Goal: Transaction & Acquisition: Purchase product/service

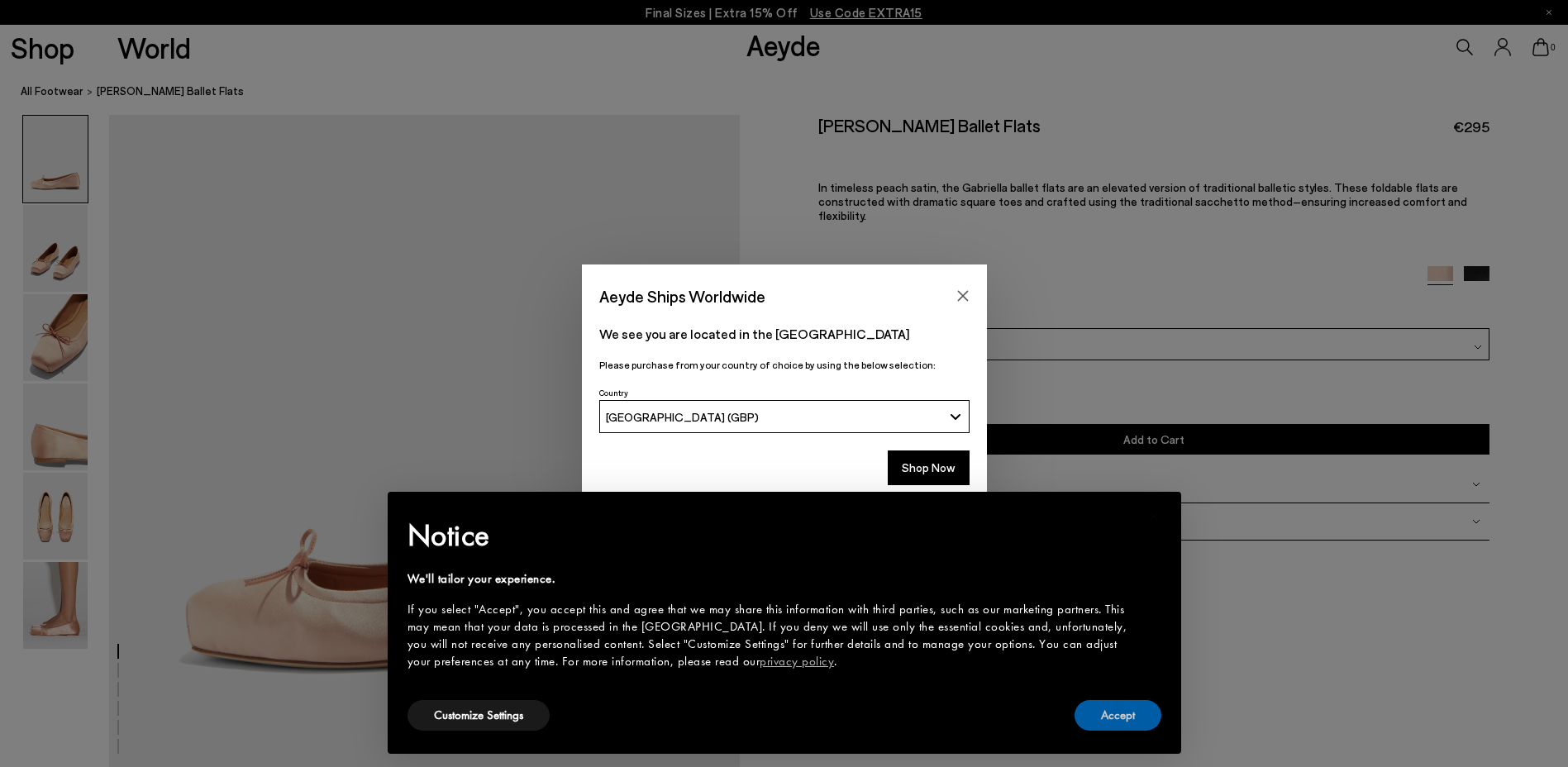
drag, startPoint x: 1127, startPoint y: 713, endPoint x: 1096, endPoint y: 662, distance: 59.7
click at [1127, 712] on button "Accept" at bounding box center [1118, 715] width 87 height 31
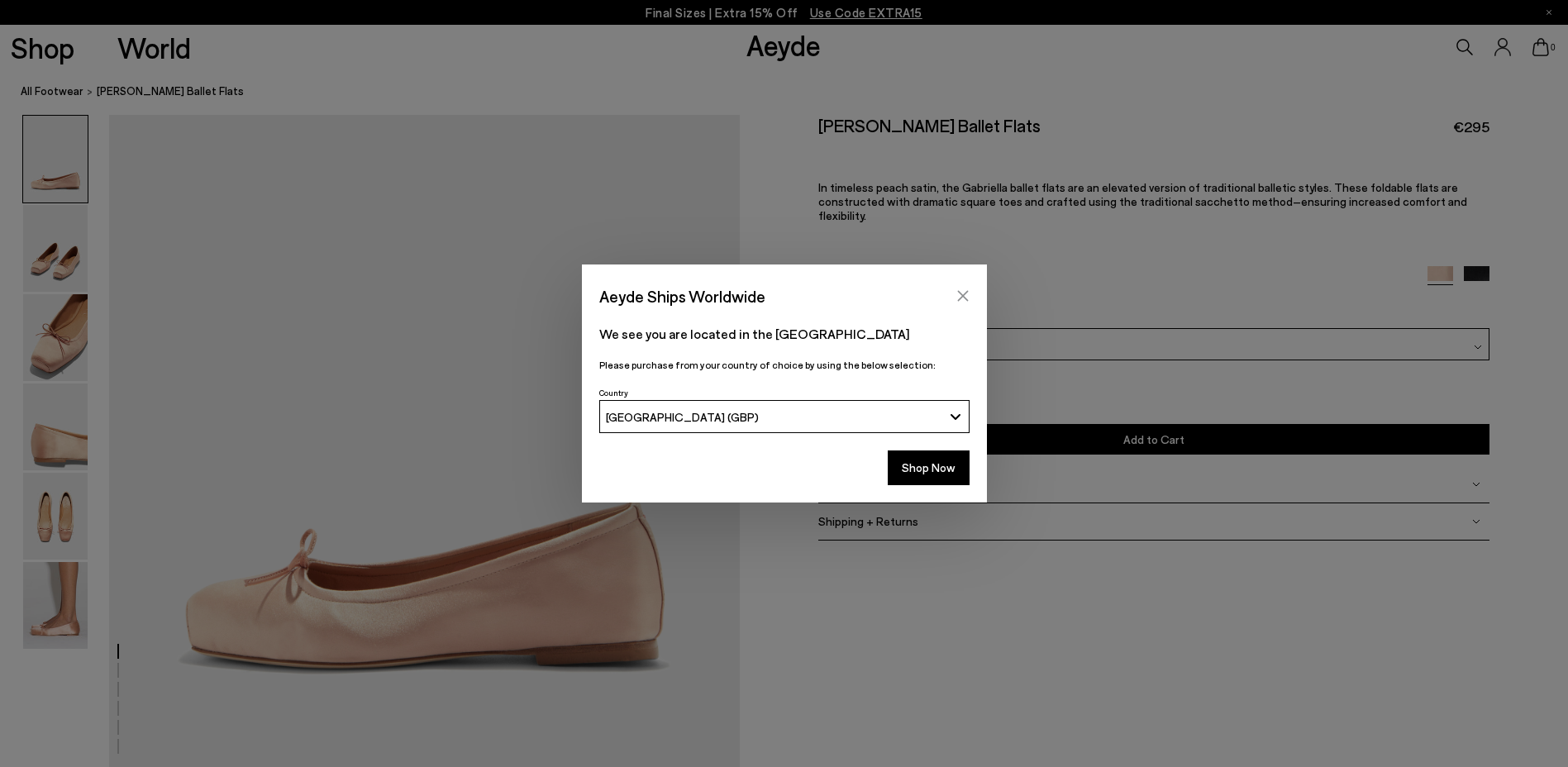
click at [957, 297] on icon "Close" at bounding box center [963, 296] width 13 height 13
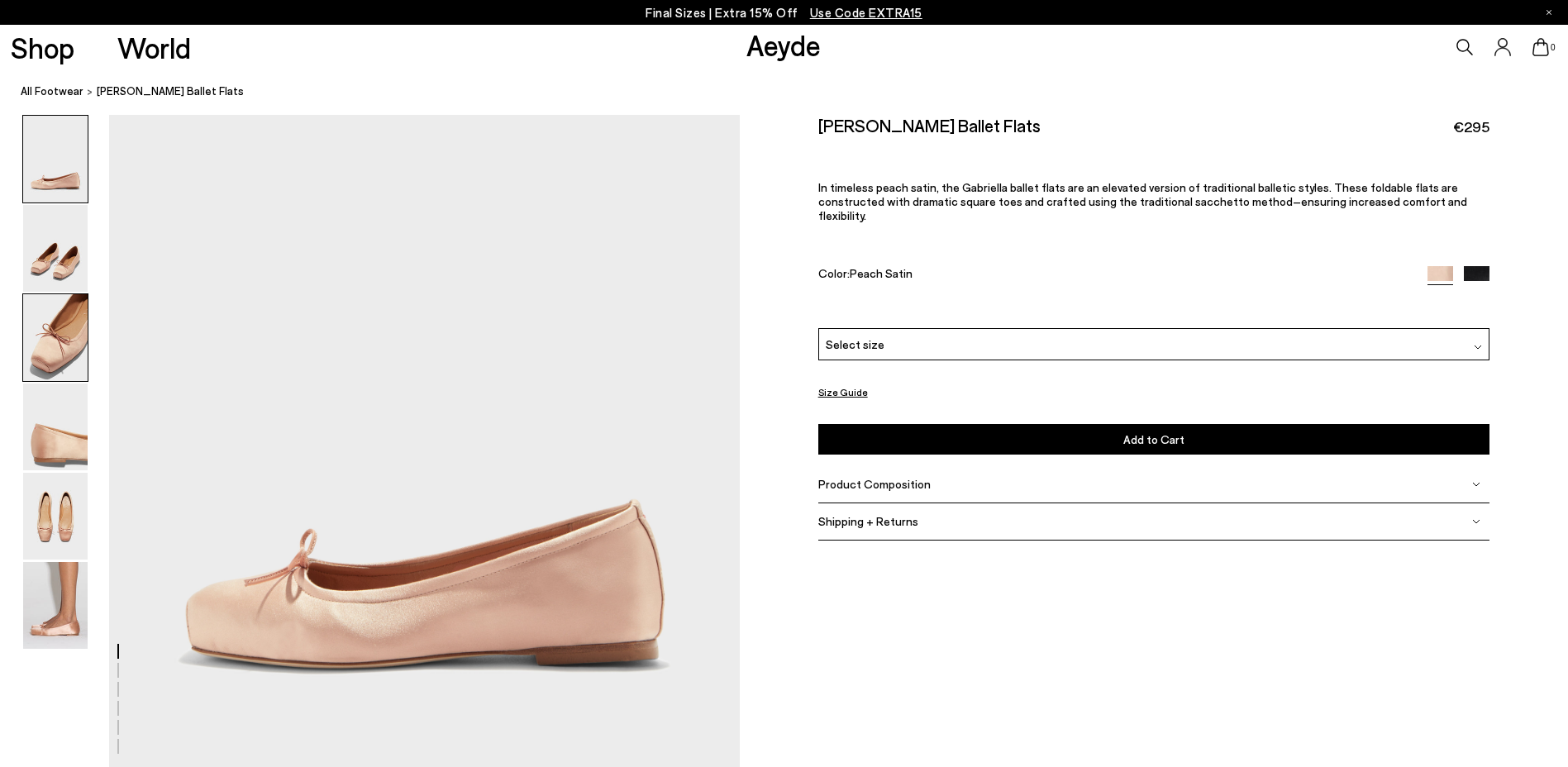
click at [63, 351] on img at bounding box center [55, 337] width 64 height 87
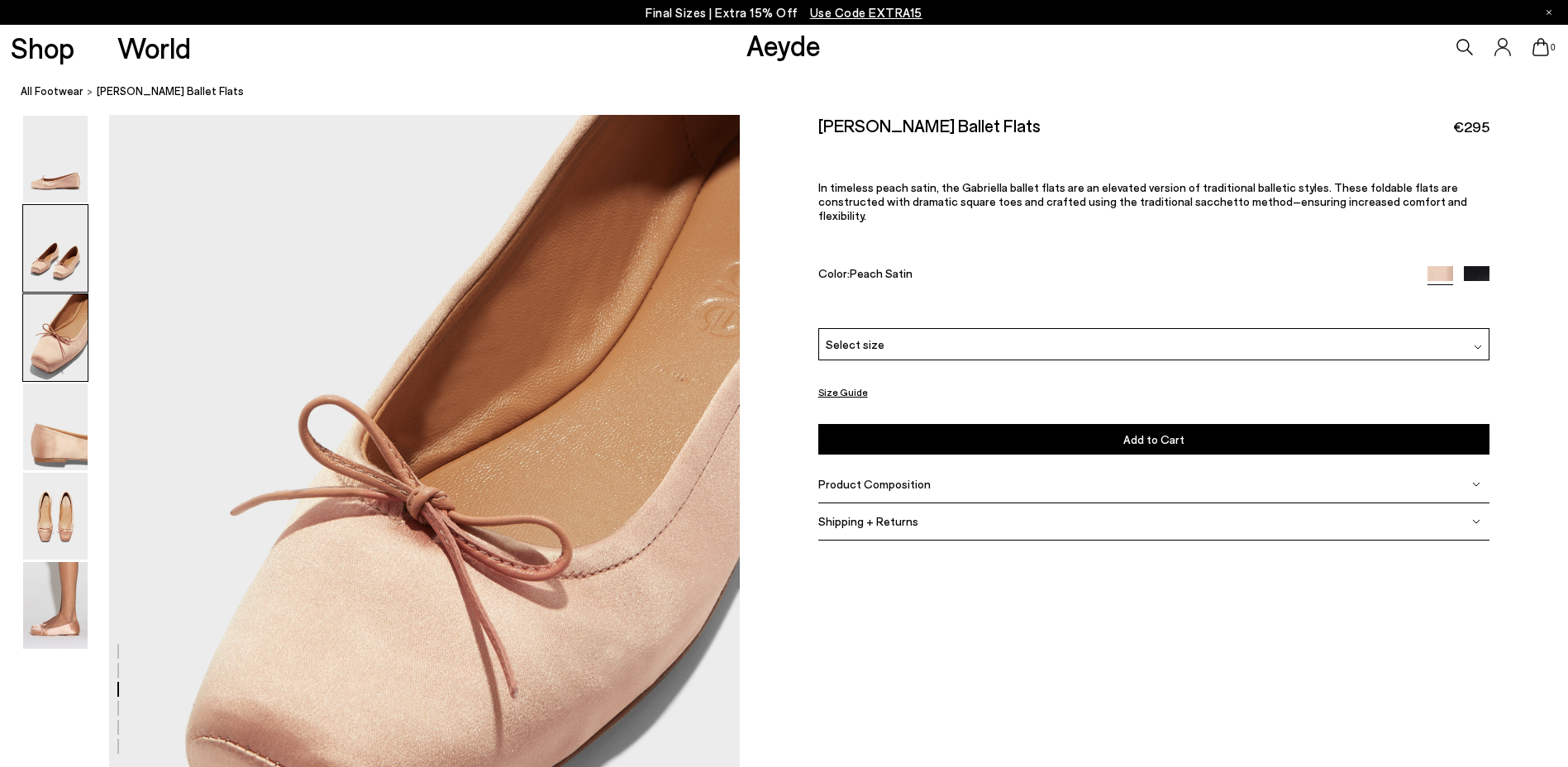
click at [57, 258] on img at bounding box center [55, 248] width 64 height 87
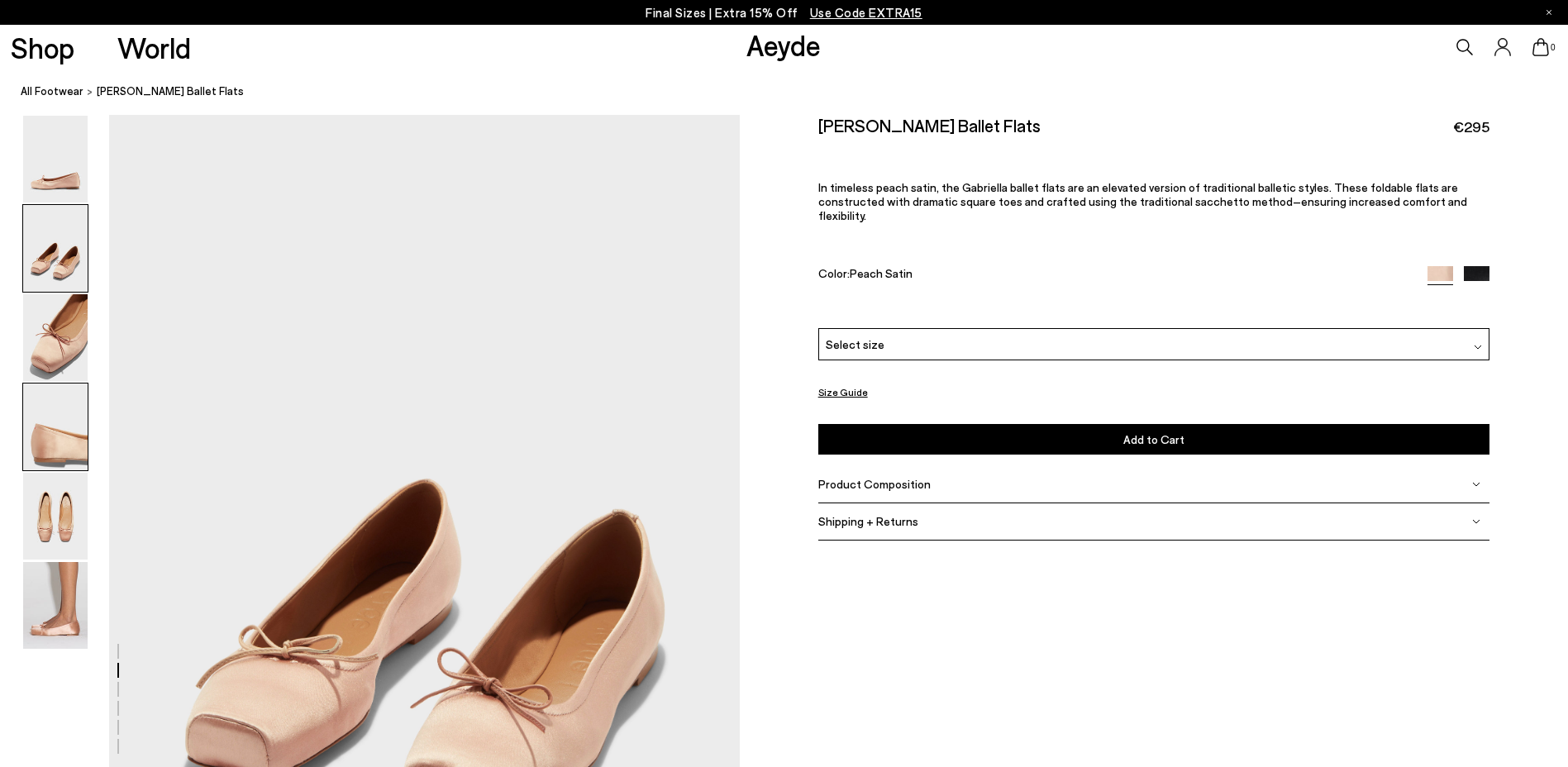
drag, startPoint x: 53, startPoint y: 420, endPoint x: 223, endPoint y: 563, distance: 222.1
click at [53, 421] on img at bounding box center [55, 427] width 64 height 87
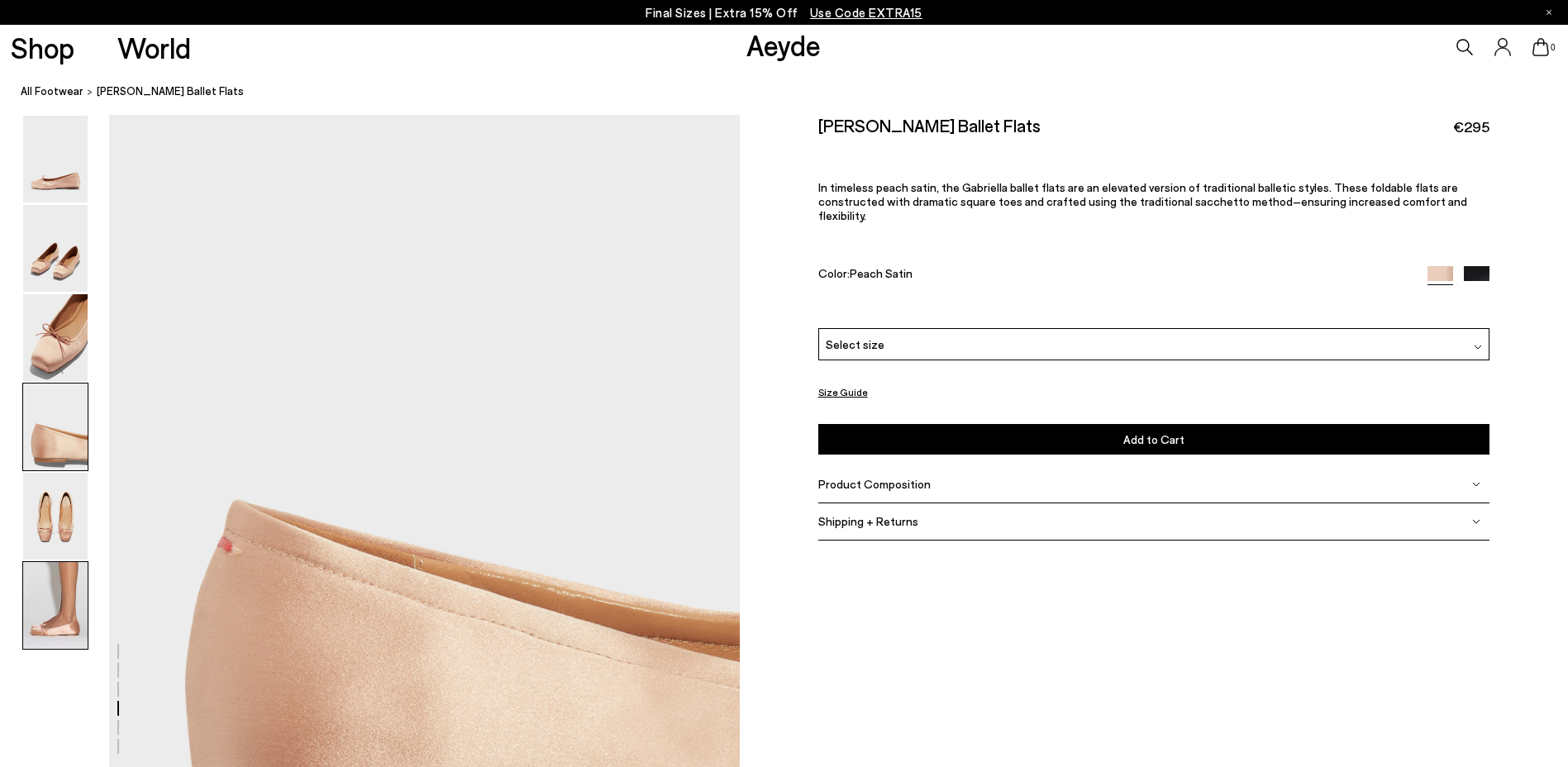
click at [76, 634] on img at bounding box center [55, 605] width 64 height 87
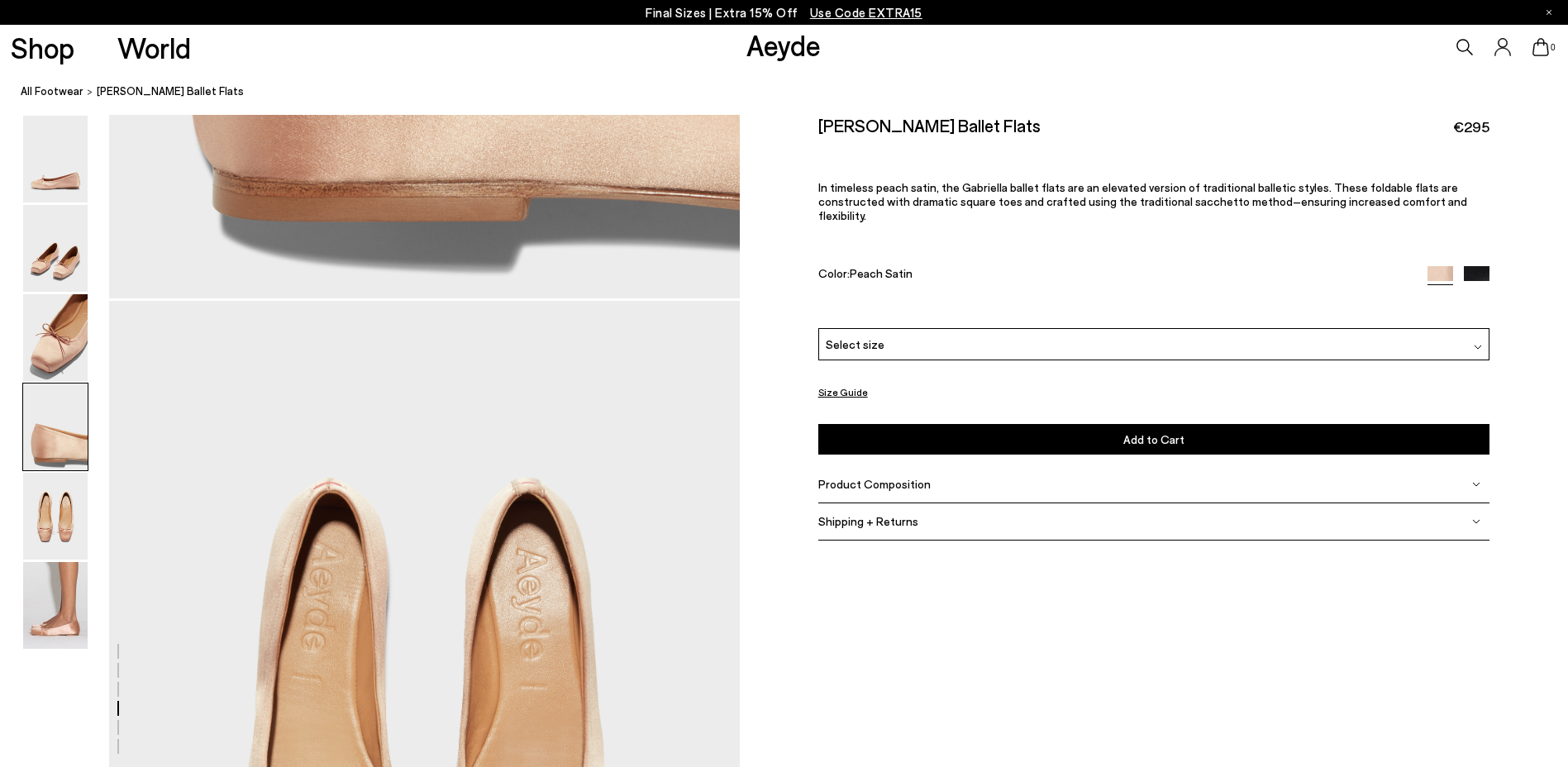
scroll to position [2768, 0]
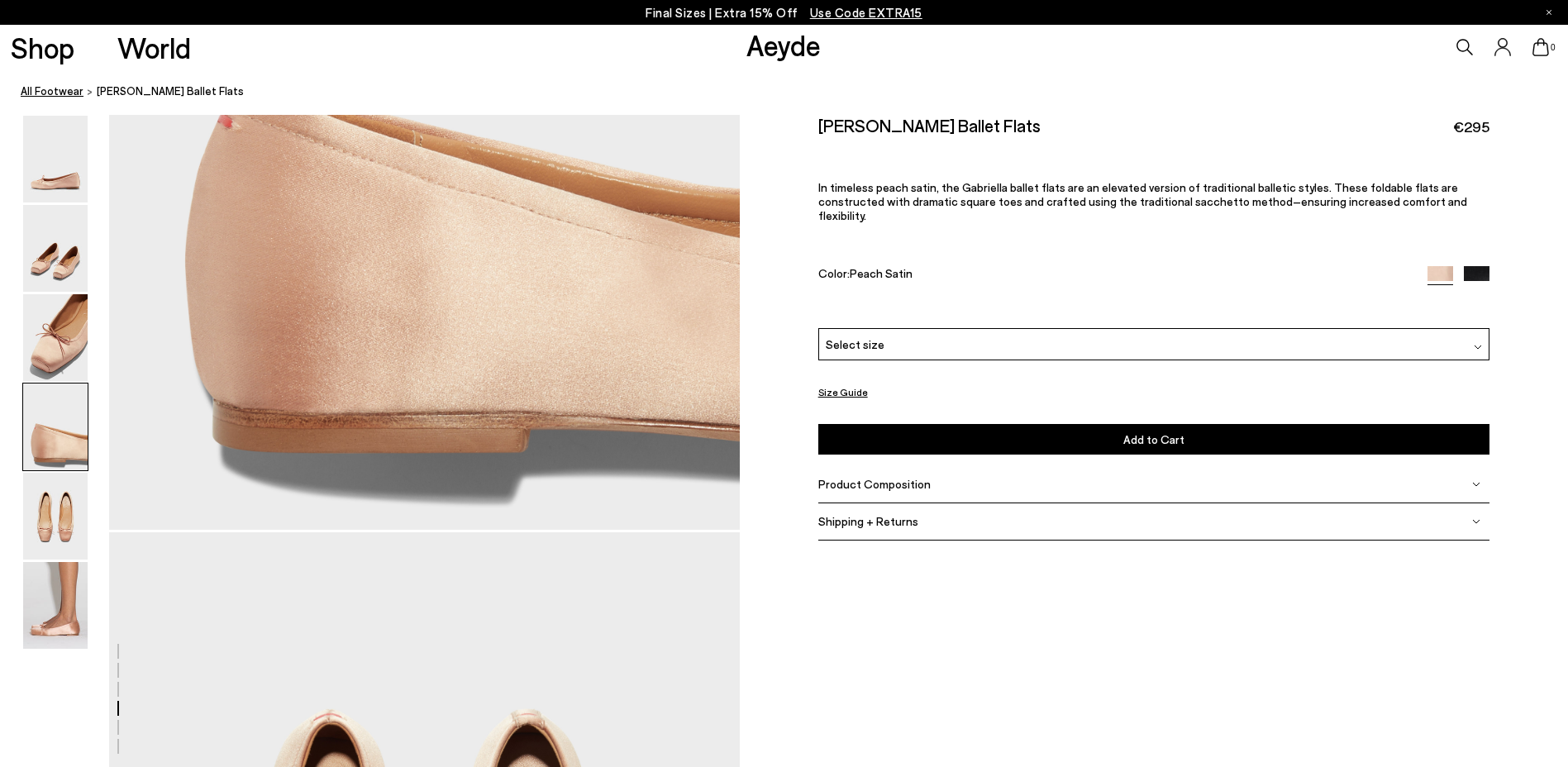
click at [68, 91] on link "All Footwear" at bounding box center [53, 91] width 63 height 17
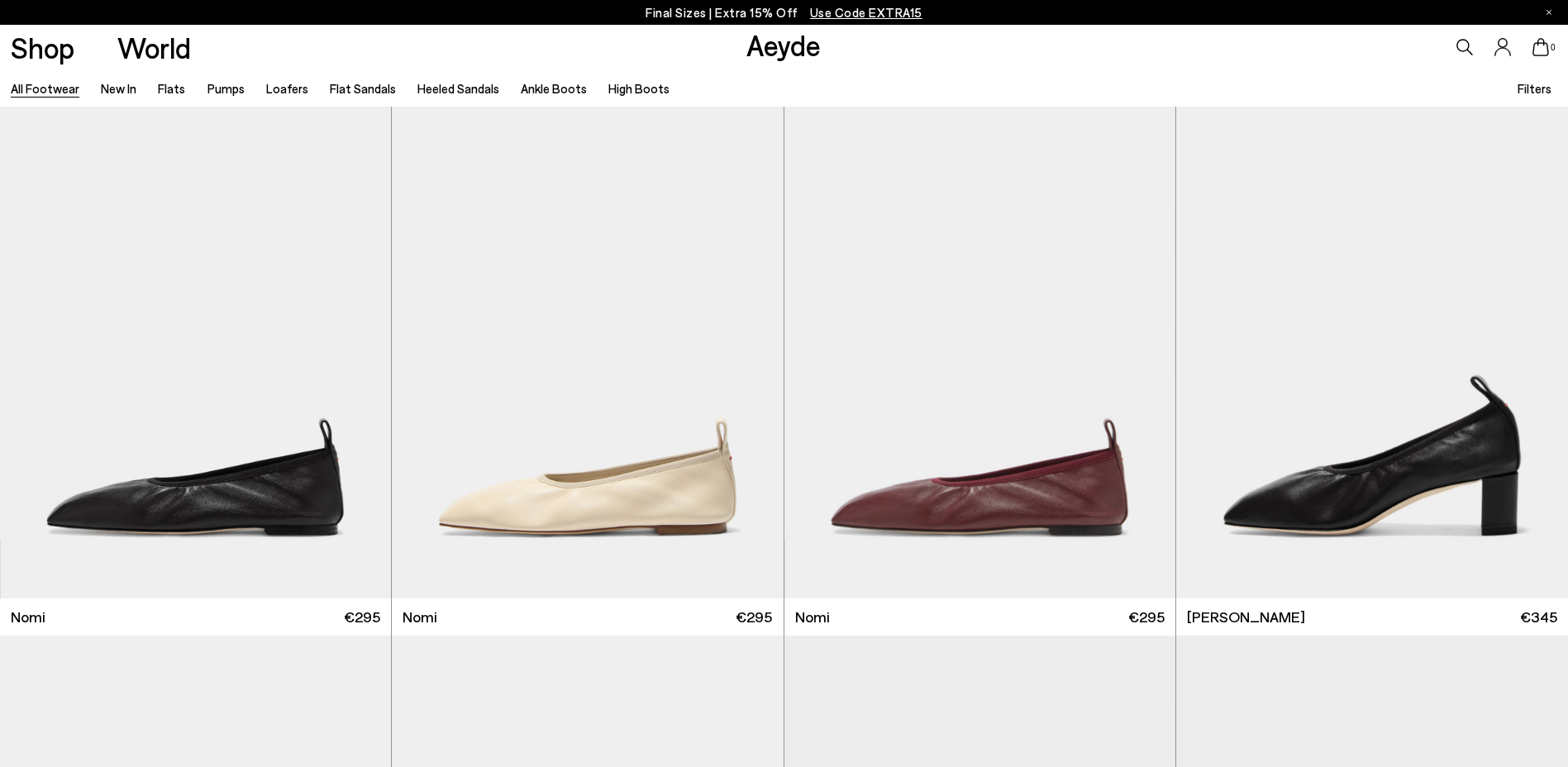
click at [1547, 82] on span "Filters" at bounding box center [1533, 89] width 34 height 15
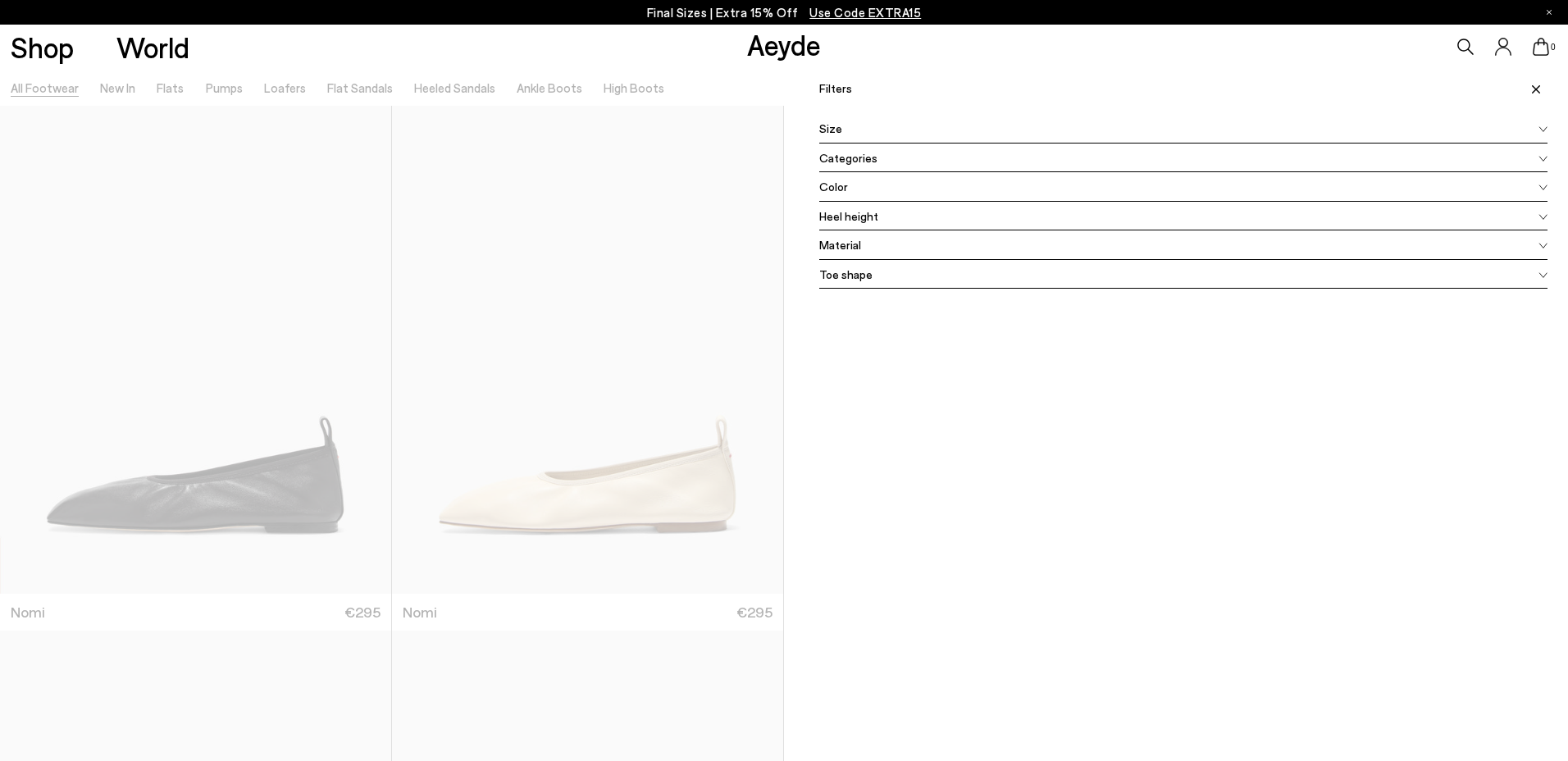
click at [836, 184] on span "Color" at bounding box center [834, 186] width 29 height 17
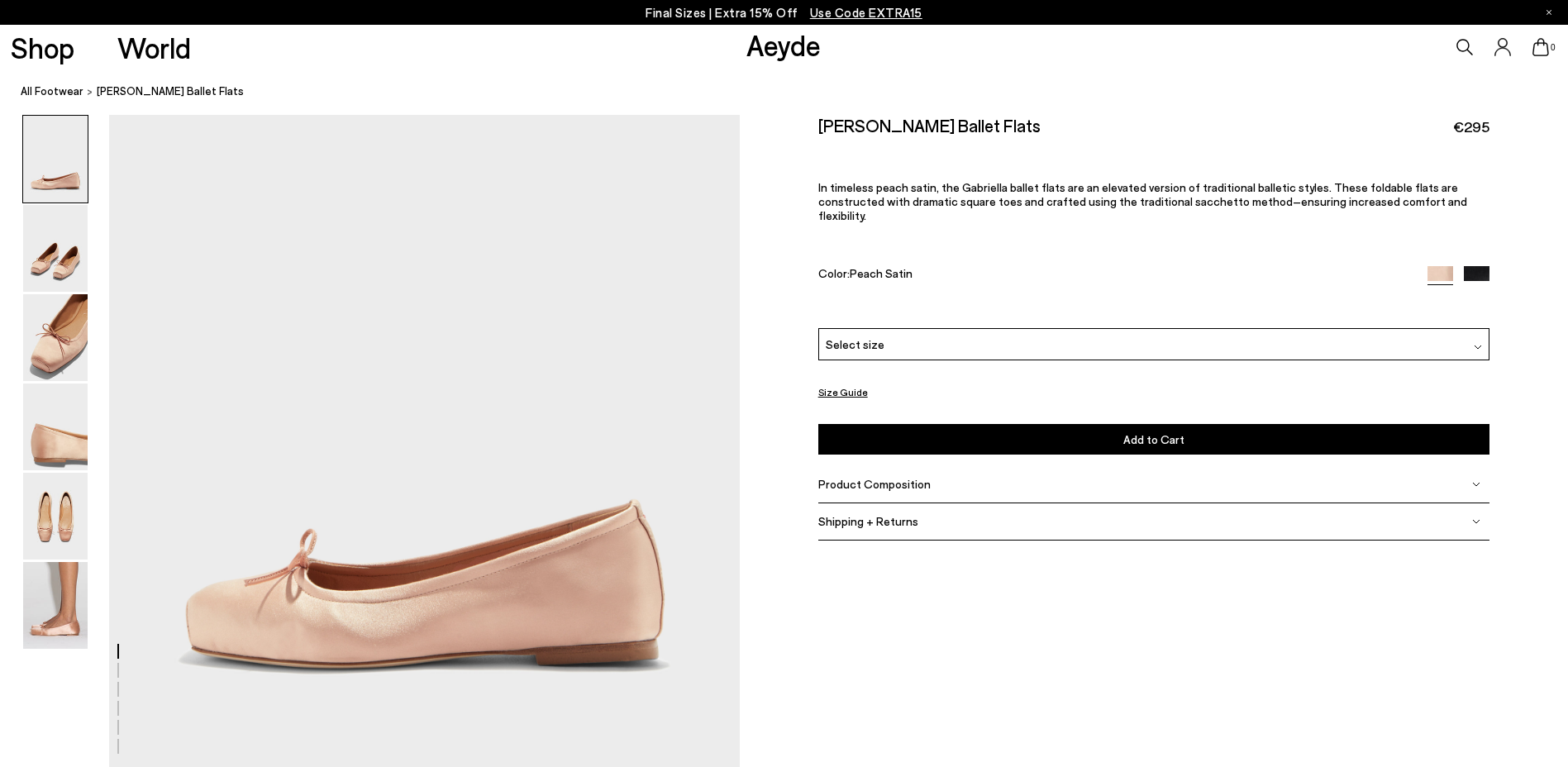
scroll to position [2768, 0]
